Goal: Transaction & Acquisition: Purchase product/service

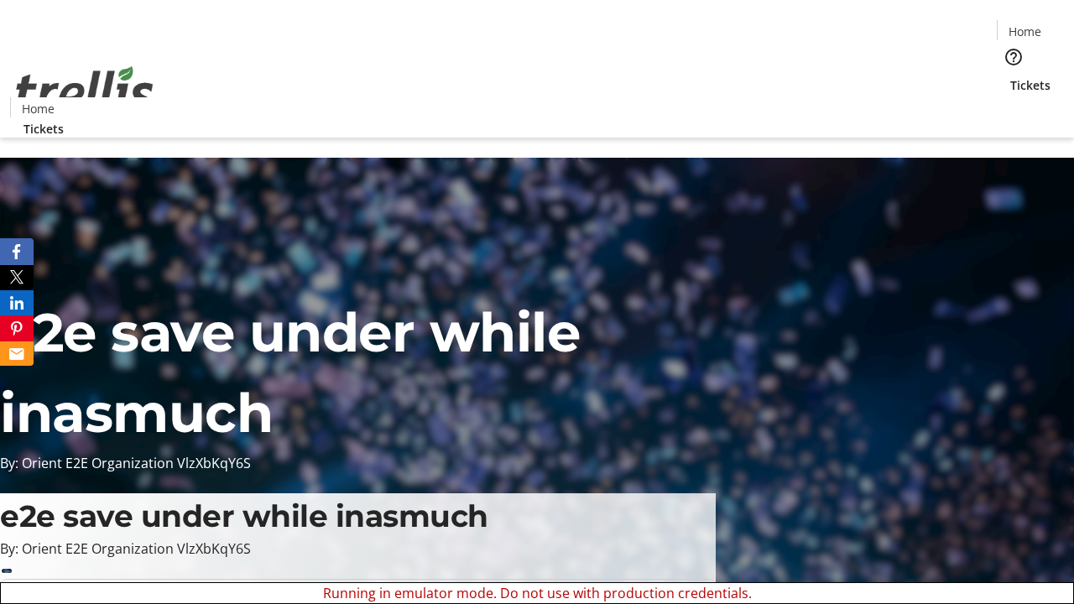
click at [1026, 25] on span "Sign Up" at bounding box center [1032, 23] width 49 height 20
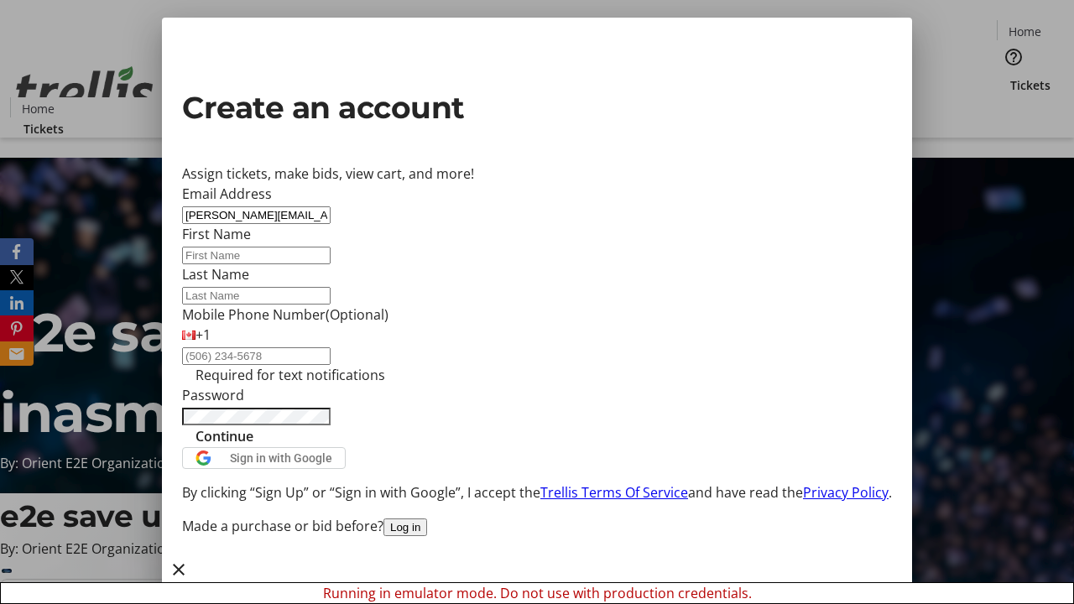
type input "[PERSON_NAME][EMAIL_ADDRESS][DOMAIN_NAME]"
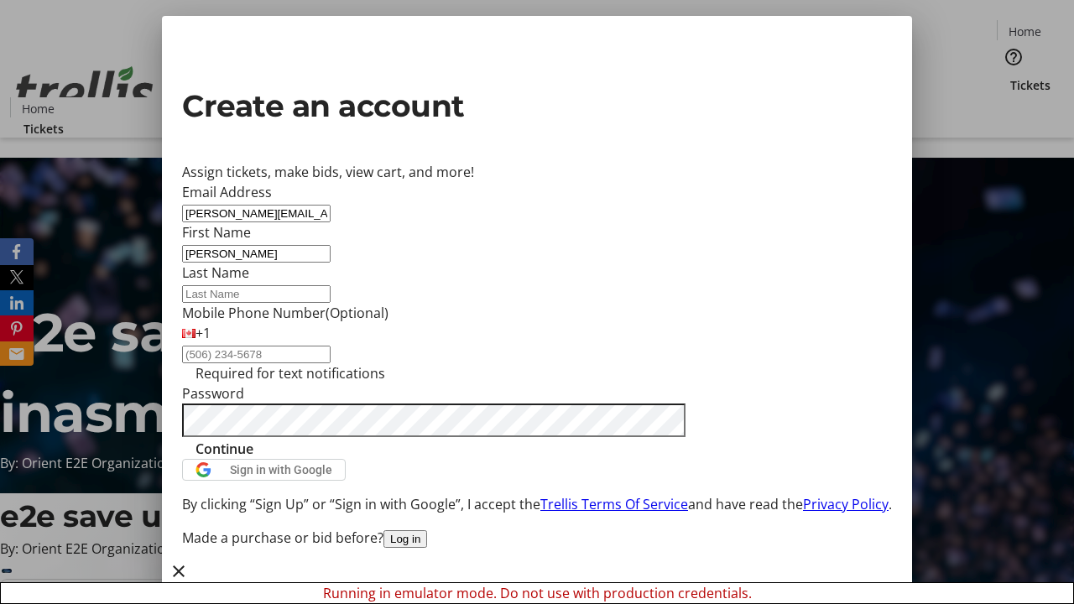
type input "[PERSON_NAME]"
click at [253, 459] on span "Continue" at bounding box center [224, 449] width 58 height 20
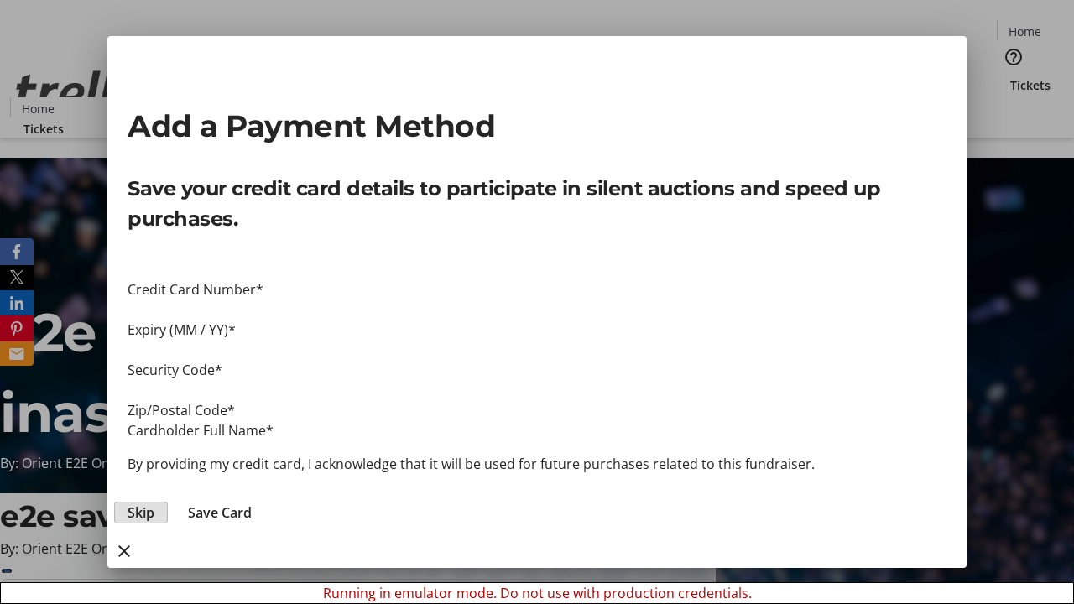
click at [154, 502] on span "Skip" at bounding box center [141, 512] width 27 height 20
click at [1010, 76] on span "Tickets" at bounding box center [1030, 85] width 40 height 18
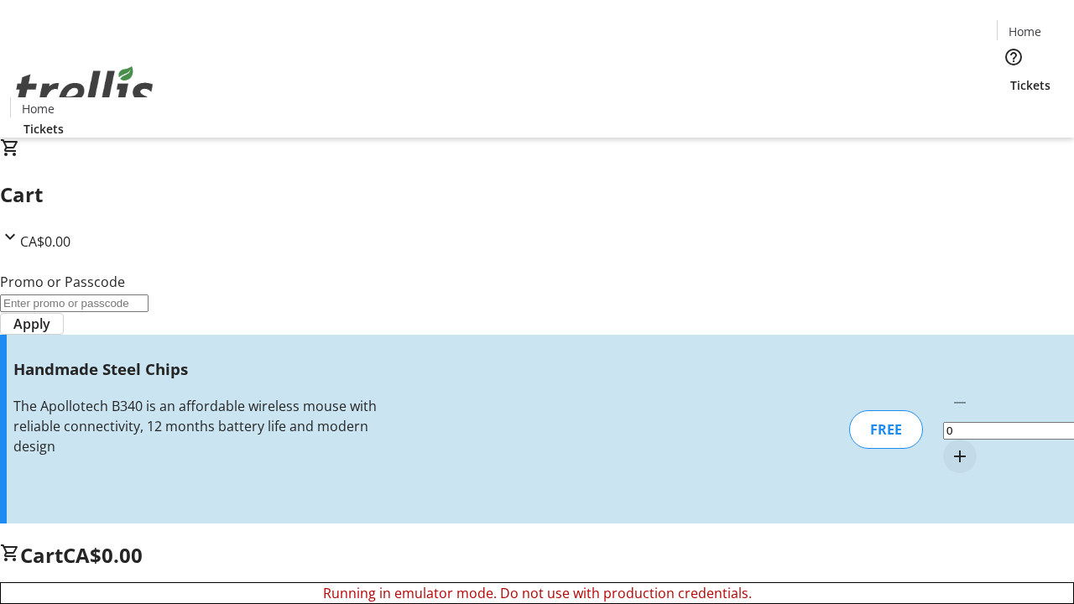
click at [950, 446] on mat-icon "Increment by one" at bounding box center [960, 456] width 20 height 20
type input "1"
